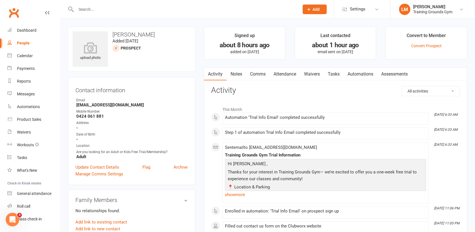
click at [315, 74] on link "Waivers" at bounding box center [312, 73] width 24 height 13
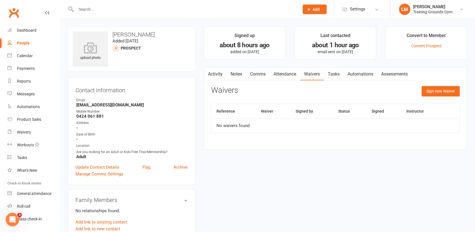
scroll to position [12, 0]
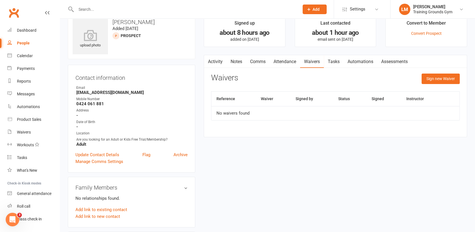
click at [210, 61] on button "button" at bounding box center [207, 61] width 7 height 13
click at [216, 58] on link "Activity" at bounding box center [215, 61] width 23 height 13
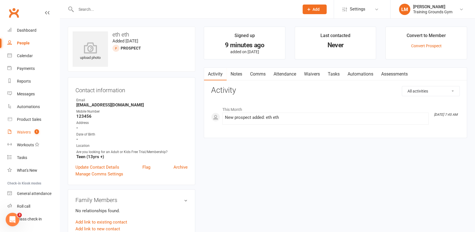
click at [23, 132] on div "Waivers" at bounding box center [24, 132] width 14 height 5
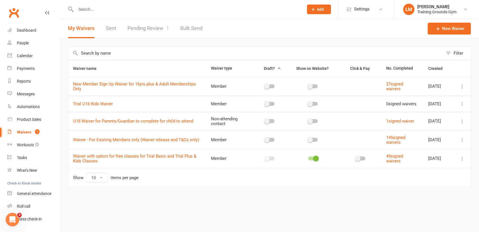
click at [155, 27] on link "Pending Review 1" at bounding box center [149, 28] width 42 height 19
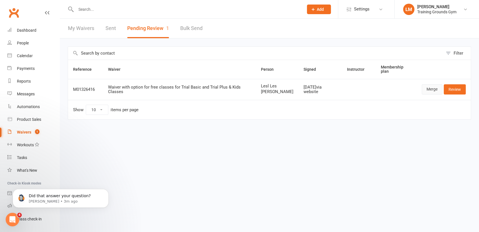
click at [439, 90] on link "Merge" at bounding box center [432, 89] width 21 height 10
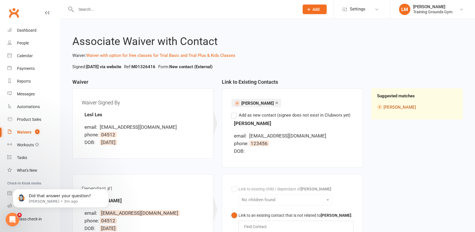
click at [400, 107] on link "[PERSON_NAME]" at bounding box center [399, 106] width 32 height 5
drag, startPoint x: 474, startPoint y: 101, endPoint x: 480, endPoint y: 159, distance: 58.7
click at [474, 159] on html "Prospect Member Non-attending contact Class / event Appointment Task Membership…" at bounding box center [237, 177] width 475 height 354
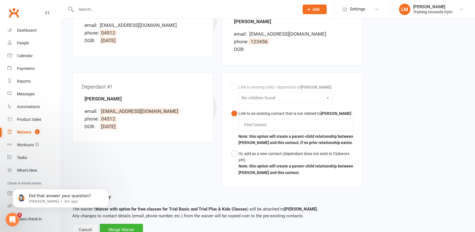
scroll to position [122, 0]
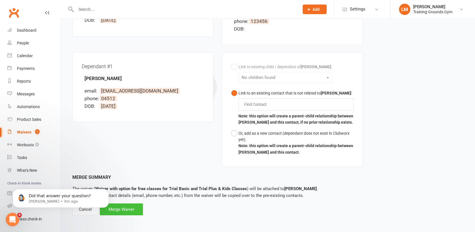
click at [118, 205] on div "Merge Waiver" at bounding box center [121, 209] width 43 height 12
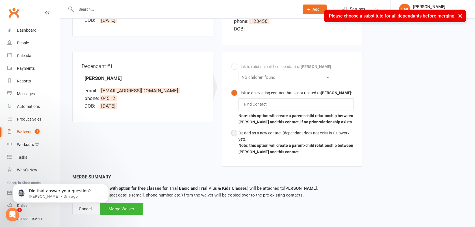
click at [236, 134] on button "Or, add as a new contact (dependant does not exist in Clubworx yet). Note: this…" at bounding box center [292, 143] width 122 height 30
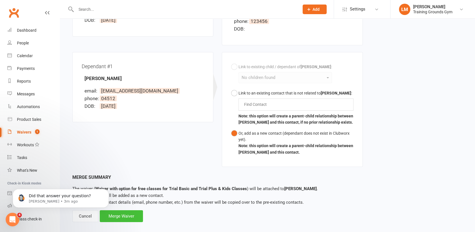
click at [129, 215] on div "Merge Waiver" at bounding box center [121, 216] width 43 height 12
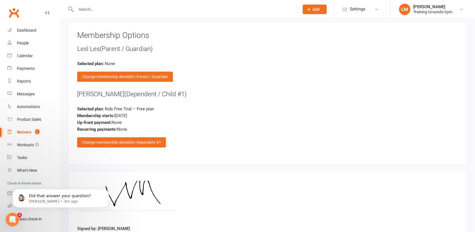
scroll to position [613, 0]
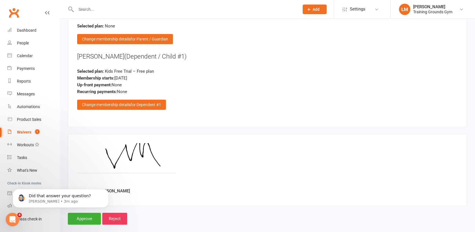
click at [79, 212] on body "Did that answer your question? Toby • 3m ago" at bounding box center [60, 196] width 108 height 35
click at [84, 211] on body "Did that answer your question? Toby • 3m ago" at bounding box center [60, 196] width 108 height 35
click at [82, 210] on body "Did that answer your question? Toby • 3m ago" at bounding box center [60, 196] width 108 height 35
click at [15, 219] on icon "Open Intercom Messenger" at bounding box center [12, 219] width 9 height 9
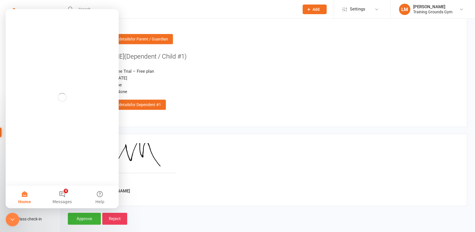
scroll to position [0, 0]
click at [14, 217] on icon "Close Intercom Messenger" at bounding box center [12, 219] width 7 height 7
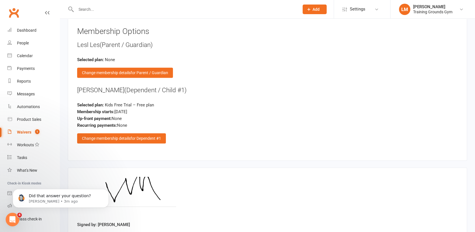
scroll to position [613, 0]
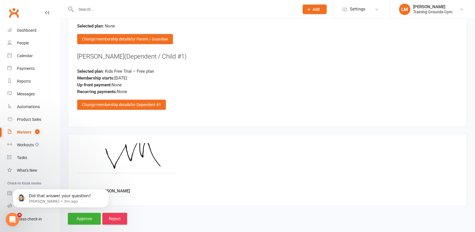
click at [86, 210] on body "Did that answer your question? Toby • 3m ago" at bounding box center [60, 196] width 108 height 35
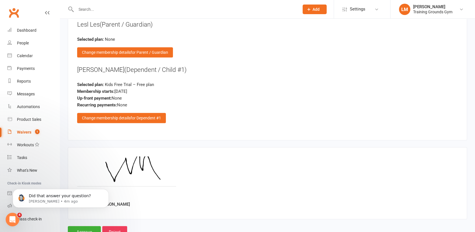
scroll to position [613, 0]
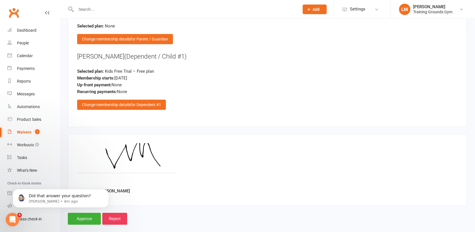
click at [86, 210] on body "Did that answer your question? Toby • 4m ago" at bounding box center [60, 196] width 108 height 35
click at [27, 133] on div "Waivers" at bounding box center [24, 132] width 14 height 5
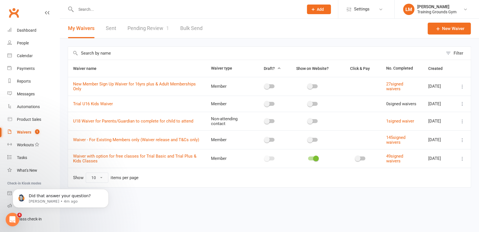
click at [142, 27] on link "Pending Review 1" at bounding box center [149, 28] width 42 height 19
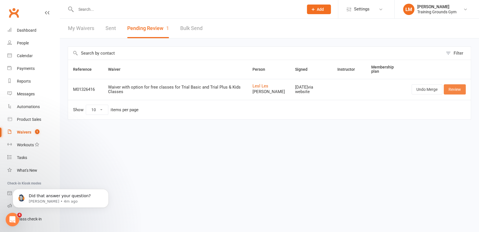
click at [461, 93] on link "Review" at bounding box center [455, 89] width 22 height 10
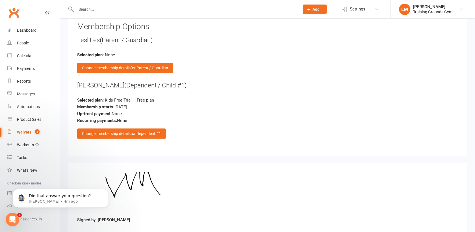
scroll to position [613, 0]
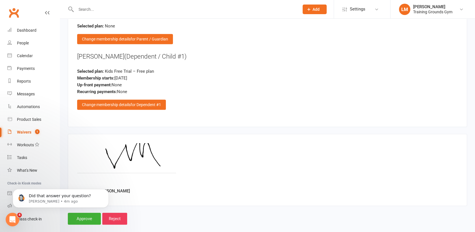
click at [79, 213] on body "Did that answer your question? Toby • 4m ago" at bounding box center [60, 196] width 108 height 35
click at [12, 219] on icon "Open Intercom Messenger" at bounding box center [12, 219] width 9 height 9
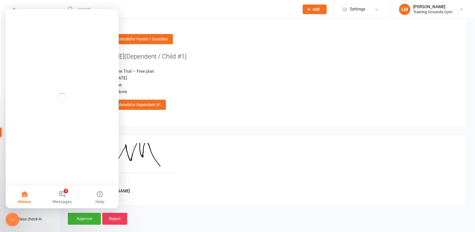
scroll to position [0, 0]
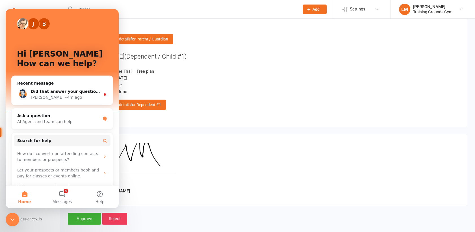
click at [28, 190] on button "Home" at bounding box center [25, 196] width 38 height 23
click at [67, 199] on span "Messages" at bounding box center [62, 201] width 19 height 4
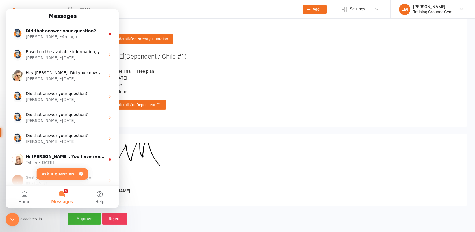
click at [12, 218] on icon "Close Intercom Messenger" at bounding box center [12, 219] width 7 height 7
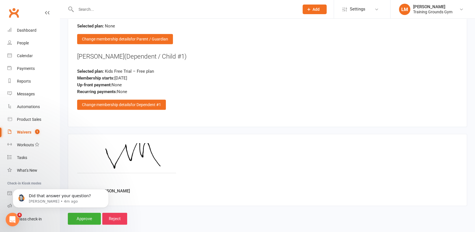
click at [12, 218] on icon "Open Intercom Messenger" at bounding box center [12, 219] width 4 height 5
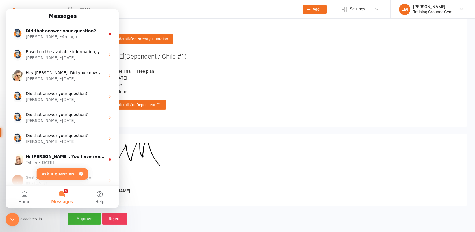
click at [12, 214] on div "Close Intercom Messenger" at bounding box center [13, 219] width 14 height 14
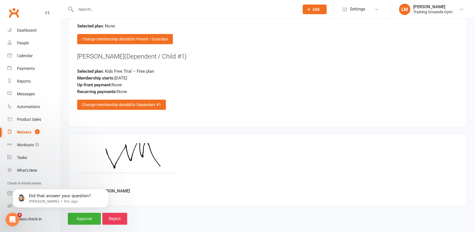
click at [84, 209] on body "Did that answer your question? Toby • 5m ago" at bounding box center [60, 196] width 108 height 35
click at [27, 130] on div "Waivers" at bounding box center [24, 132] width 14 height 5
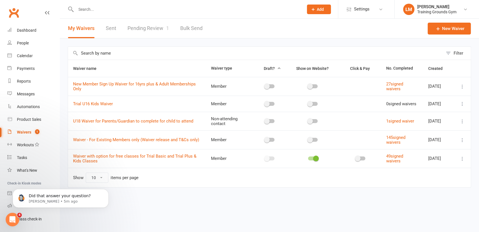
click at [146, 25] on link "Pending Review 1" at bounding box center [149, 28] width 42 height 19
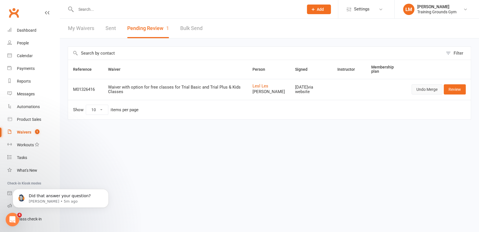
click at [424, 93] on button "Undo Merge" at bounding box center [427, 89] width 31 height 10
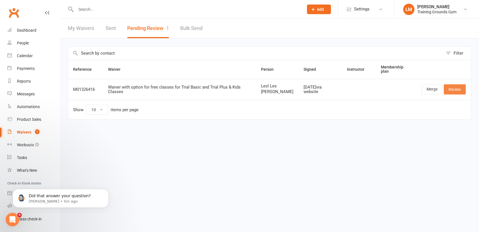
click at [454, 92] on link "Review" at bounding box center [455, 89] width 22 height 10
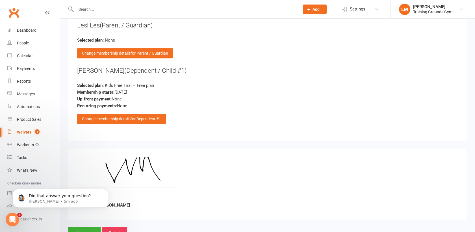
scroll to position [600, 0]
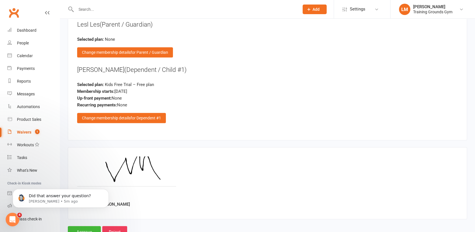
click at [89, 226] on input "Approve" at bounding box center [84, 232] width 33 height 12
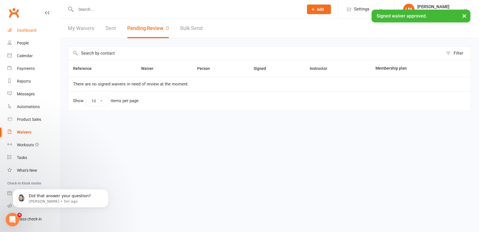
click at [30, 30] on div "Dashboard" at bounding box center [26, 30] width 19 height 5
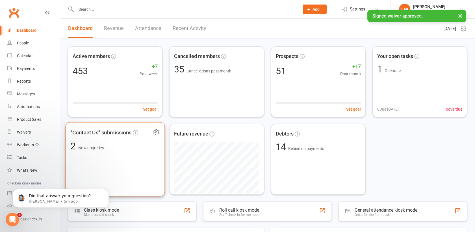
click at [115, 158] on div ""Contact Us" submissions 2 New enquiries" at bounding box center [115, 159] width 99 height 74
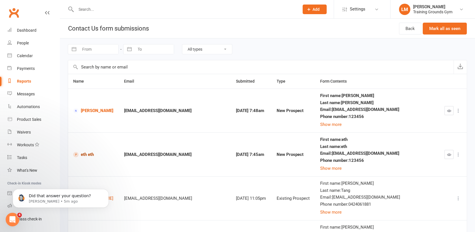
click at [86, 155] on link "eth eth" at bounding box center [93, 154] width 41 height 5
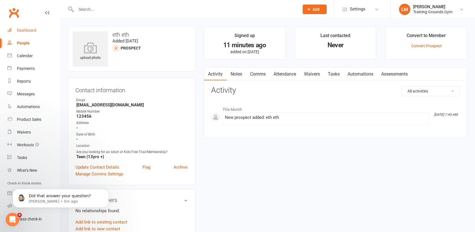
click at [24, 29] on div "Dashboard" at bounding box center [26, 30] width 19 height 5
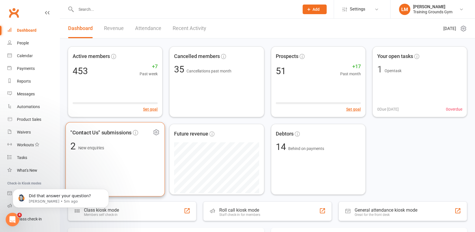
click at [121, 157] on div ""Contact Us" submissions 2 New enquiries" at bounding box center [115, 159] width 99 height 74
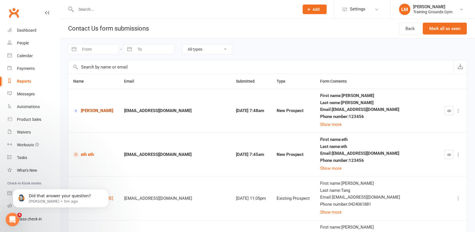
click at [97, 111] on link "dylan moore" at bounding box center [93, 110] width 41 height 5
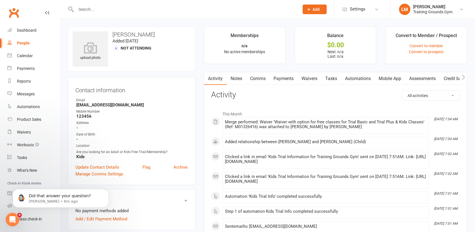
click at [312, 77] on link "Waivers" at bounding box center [309, 78] width 24 height 13
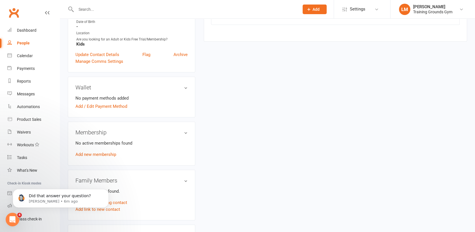
scroll to position [136, 0]
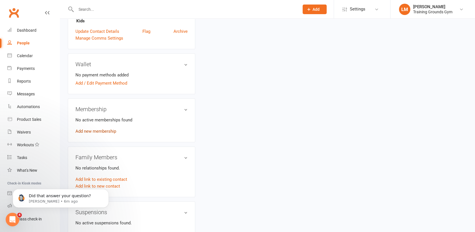
click at [88, 129] on link "Add new membership" at bounding box center [95, 130] width 41 height 5
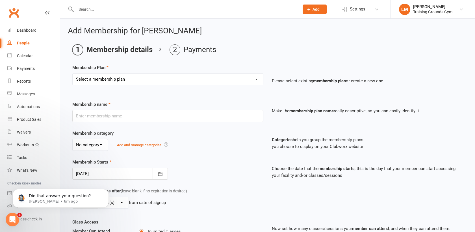
click at [181, 77] on select "Select a membership plan Create new Membership Plan Trial Basic for beginners a…" at bounding box center [168, 78] width 190 height 11
select select "40"
click at [464, 46] on ui-view "Prospect Member Non-attending contact Class / event Appointment Task Membership…" at bounding box center [237, 186] width 475 height 371
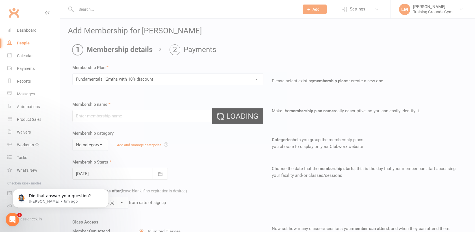
type input "Fundamentals 12mths with 10% discount"
select select "0"
type input "12"
select select "2"
type input "2"
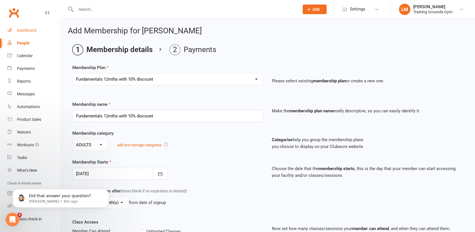
click at [28, 30] on div "Dashboard" at bounding box center [26, 30] width 19 height 5
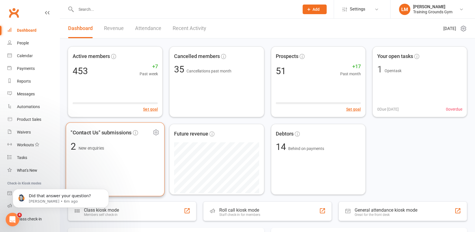
click at [133, 151] on div ""Contact Us" submissions 2 New enquiries" at bounding box center [115, 159] width 99 height 74
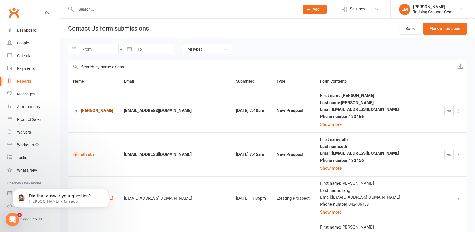
click at [91, 110] on link "dylan moore" at bounding box center [93, 110] width 41 height 5
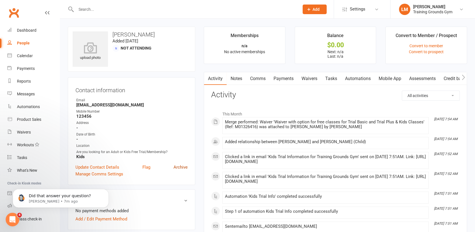
click at [181, 165] on link "Archive" at bounding box center [180, 166] width 14 height 7
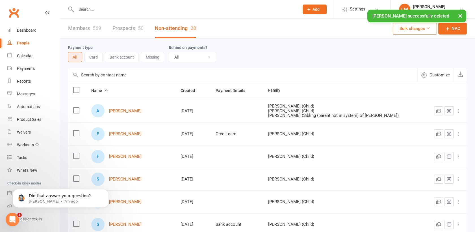
click at [91, 6] on input "text" at bounding box center [184, 9] width 221 height 8
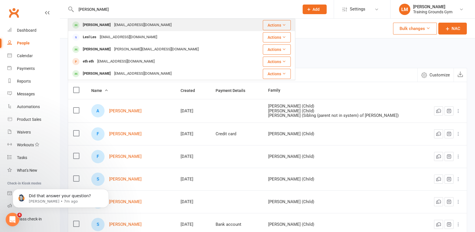
type input "moore"
click at [100, 26] on div "Dylan Moore" at bounding box center [96, 25] width 31 height 8
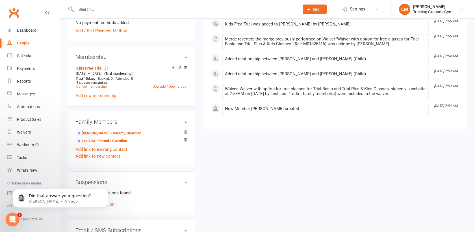
scroll to position [193, 0]
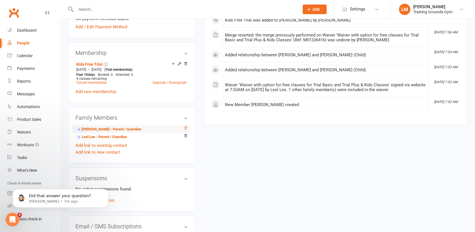
click at [184, 126] on icon at bounding box center [186, 128] width 4 height 4
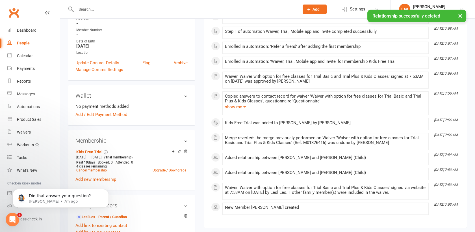
scroll to position [0, 0]
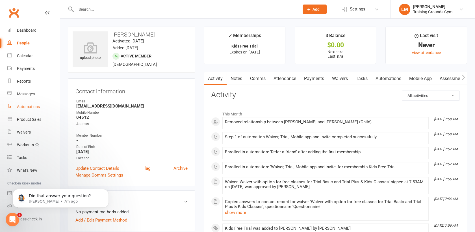
click at [23, 107] on div "Automations" at bounding box center [28, 106] width 23 height 5
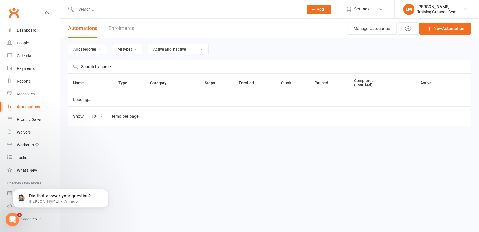
select select "100"
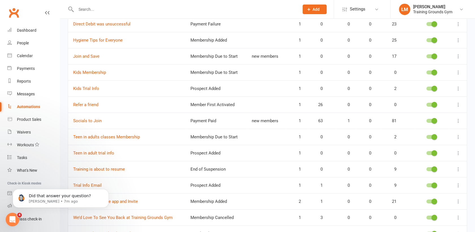
scroll to position [94, 0]
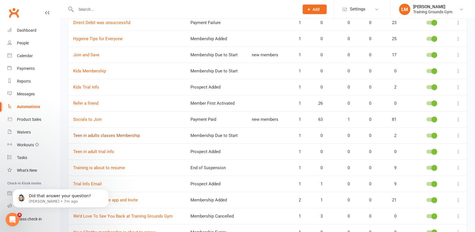
click at [110, 133] on link "Teen in adults classes Membership" at bounding box center [106, 135] width 67 height 5
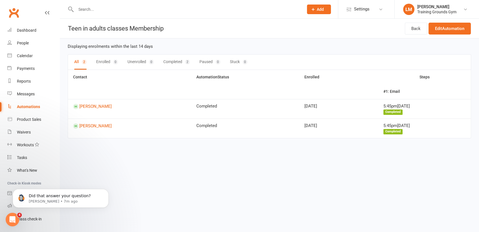
click at [29, 102] on link "Automations" at bounding box center [33, 106] width 52 height 13
select select "100"
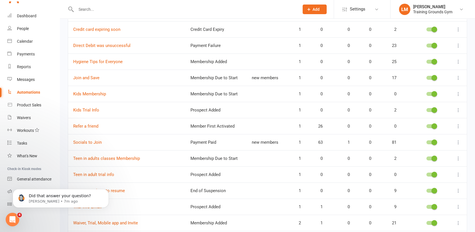
scroll to position [75, 0]
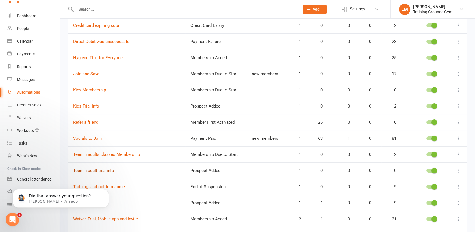
click at [102, 172] on link "Teen in adult trial info" at bounding box center [93, 170] width 41 height 5
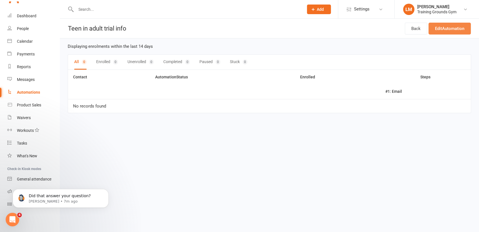
click at [460, 26] on link "Edit Automation" at bounding box center [450, 29] width 42 height 12
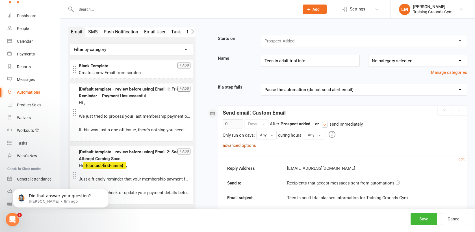
click at [250, 145] on link "advanced options" at bounding box center [238, 145] width 33 height 5
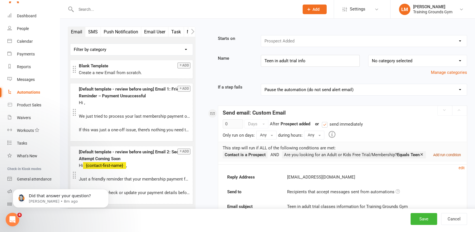
click at [430, 158] on div "Add run condition" at bounding box center [445, 154] width 30 height 7
click at [433, 157] on small "Add run condition" at bounding box center [447, 154] width 28 height 4
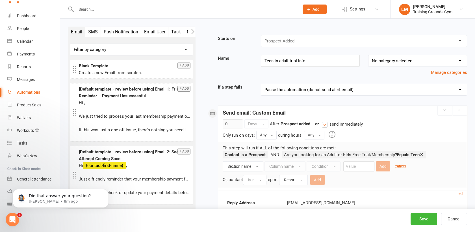
click at [21, 90] on div "Automations" at bounding box center [28, 92] width 23 height 5
select select "100"
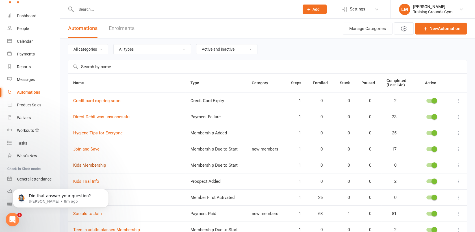
click at [99, 163] on link "Kids Membership" at bounding box center [89, 164] width 33 height 5
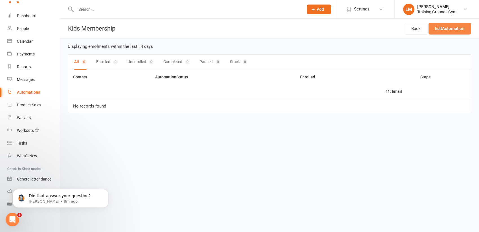
click at [456, 30] on link "Edit Automation" at bounding box center [450, 29] width 42 height 12
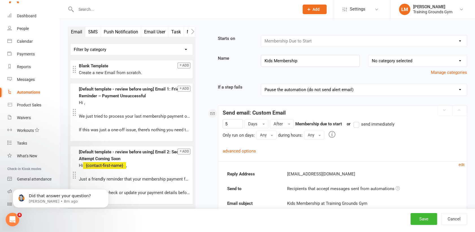
click at [25, 91] on div "Automations" at bounding box center [28, 92] width 23 height 5
select select "100"
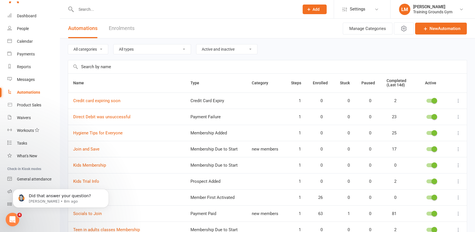
click at [83, 181] on body "Did that answer your question? Toby • 8m ago" at bounding box center [60, 196] width 108 height 35
click at [92, 179] on body "Did that answer your question? Toby • 8m ago" at bounding box center [60, 196] width 108 height 35
click at [458, 181] on icon at bounding box center [458, 181] width 6 height 6
click at [448, 188] on link "Edit" at bounding box center [428, 191] width 56 height 11
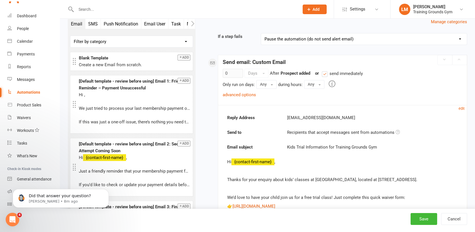
scroll to position [73, 0]
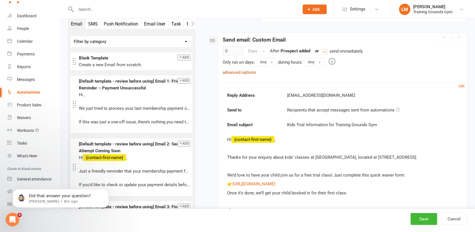
click at [228, 71] on link "advanced options" at bounding box center [238, 72] width 33 height 5
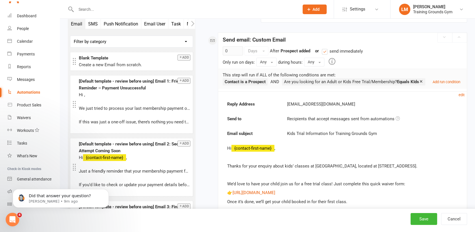
click at [25, 92] on div "Automations" at bounding box center [28, 92] width 23 height 5
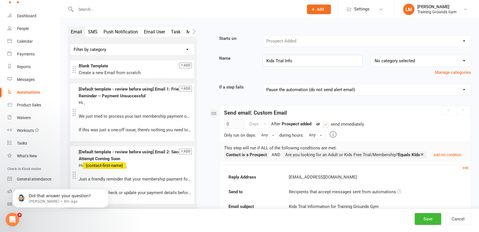
select select "100"
